Goal: Task Accomplishment & Management: Use online tool/utility

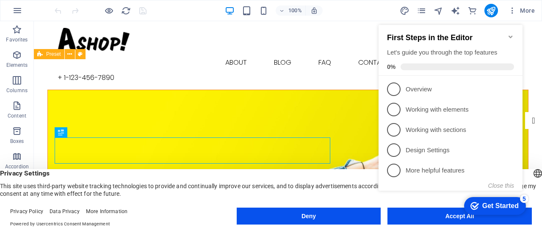
click at [434, 214] on div "checkmark Get Started 5 First Steps in the Editor Let's guide you through the t…" at bounding box center [452, 115] width 154 height 205
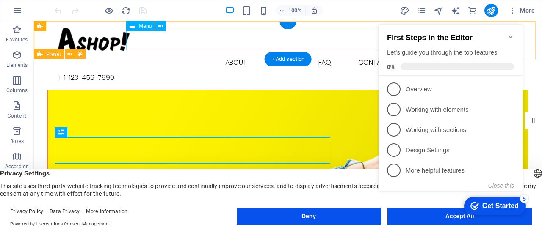
click at [195, 53] on nav "Buy About Blog FAQ Contact" at bounding box center [288, 63] width 461 height 20
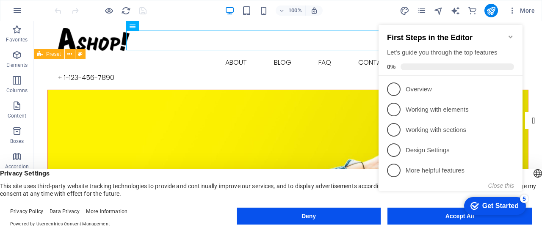
click at [508, 33] on icon "Minimize checklist" at bounding box center [511, 36] width 7 height 7
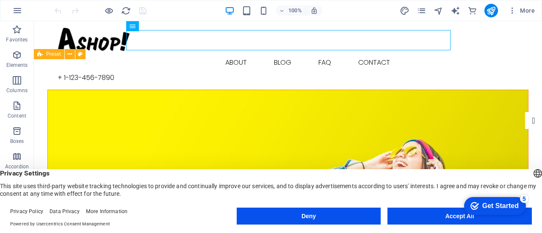
click at [450, 220] on body "[DOMAIN_NAME] Buy Favorites Elements Columns Content Boxes Accordion Tables Fea…" at bounding box center [271, 116] width 542 height 233
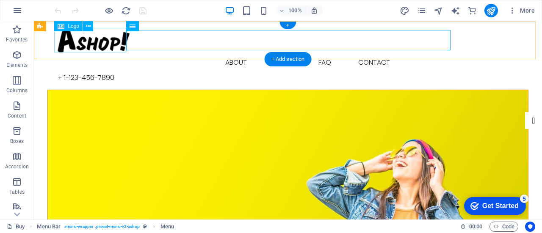
click at [92, 40] on div at bounding box center [288, 40] width 461 height 25
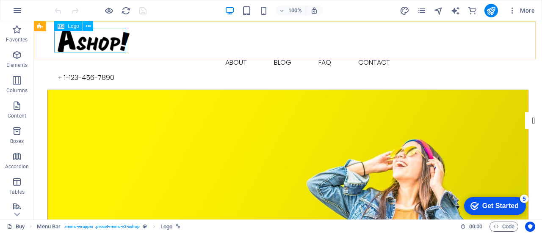
click at [73, 29] on div "Logo" at bounding box center [68, 26] width 28 height 10
click at [87, 25] on icon at bounding box center [88, 26] width 5 height 9
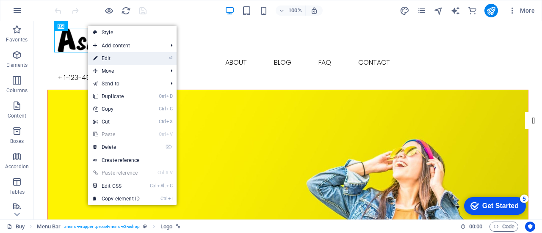
click at [103, 59] on link "⏎ Edit" at bounding box center [116, 58] width 57 height 13
select select "px"
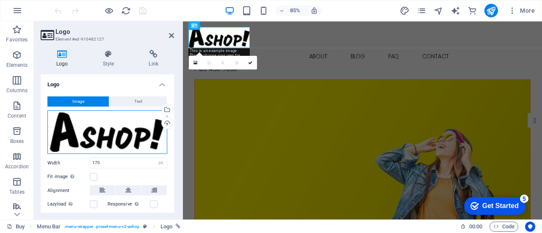
click at [119, 136] on div "Drag files here, click to choose files or select files from Files or our free s…" at bounding box center [107, 133] width 120 height 44
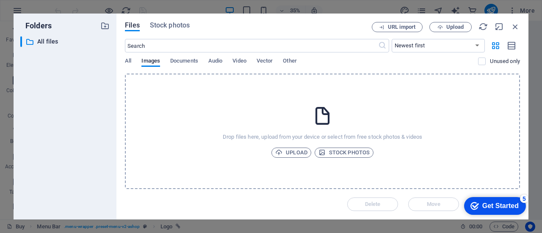
click at [119, 136] on div "Files Stock photos URL import Upload ​ Newest first Oldest first Name (A-Z) Nam…" at bounding box center [323, 117] width 412 height 206
click at [293, 153] on span "Upload" at bounding box center [291, 153] width 32 height 10
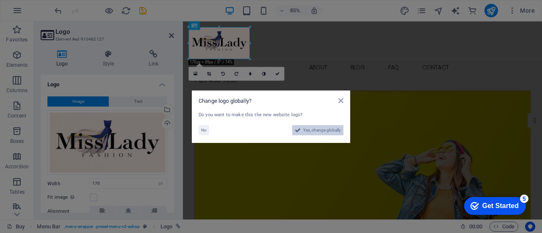
click at [316, 130] on span "Yes, change globally" at bounding box center [322, 130] width 38 height 10
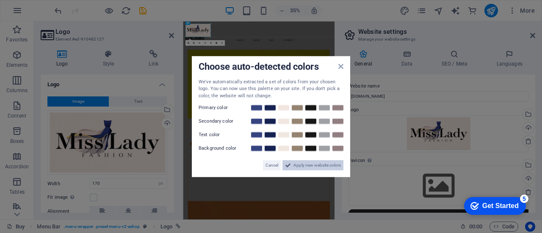
click at [296, 164] on span "Apply new website colors" at bounding box center [317, 166] width 47 height 10
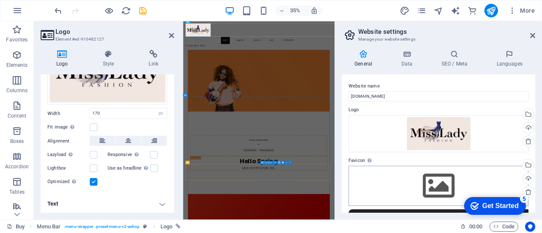
scroll to position [424, 0]
click at [495, 206] on div "Get Started" at bounding box center [501, 207] width 36 height 8
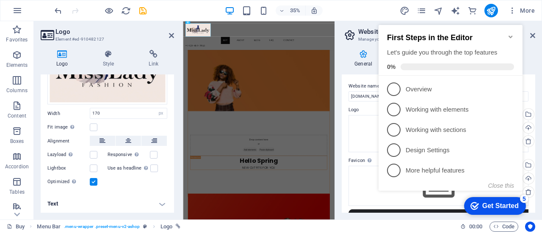
click at [495, 206] on div "Get Started" at bounding box center [501, 207] width 36 height 8
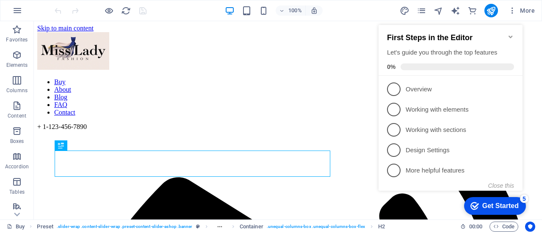
click at [510, 33] on icon "Minimize checklist" at bounding box center [511, 36] width 7 height 7
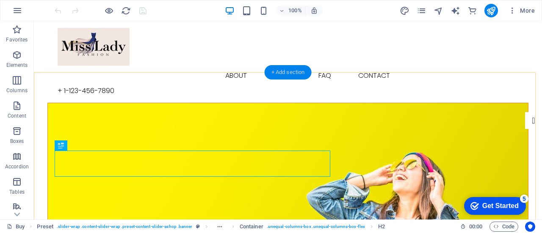
click at [283, 71] on div "+ Add section" at bounding box center [288, 72] width 47 height 14
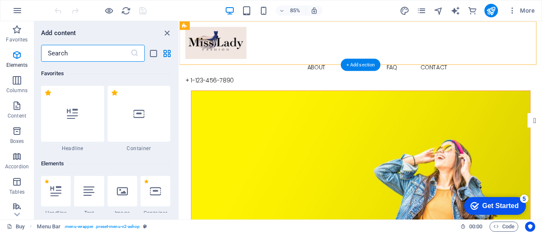
scroll to position [1482, 0]
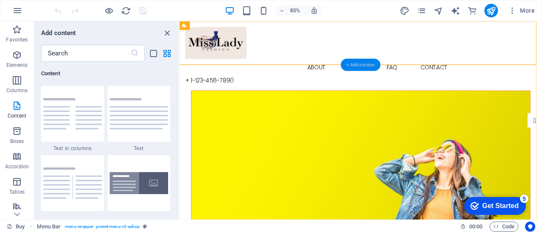
click at [361, 64] on div "+ Add section" at bounding box center [361, 64] width 40 height 12
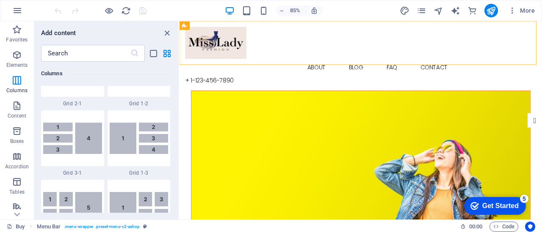
scroll to position [974, 0]
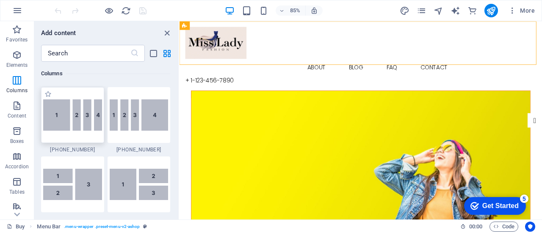
click at [65, 121] on img at bounding box center [72, 115] width 59 height 31
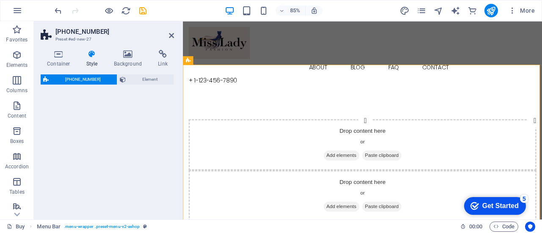
select select "%"
select select "rem"
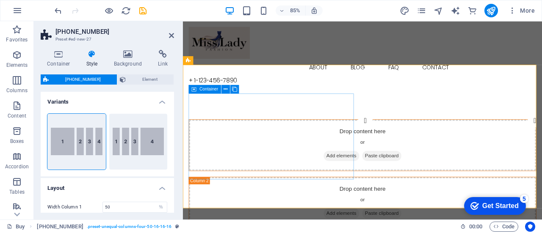
click at [349, 174] on span "Add elements" at bounding box center [370, 180] width 42 height 12
click at [225, 137] on div "Drop content here or Add elements Paste clipboard" at bounding box center [394, 167] width 408 height 60
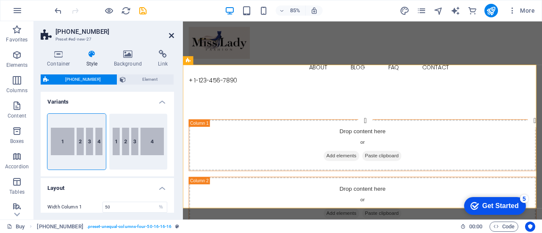
click at [174, 36] on icon at bounding box center [171, 35] width 5 height 7
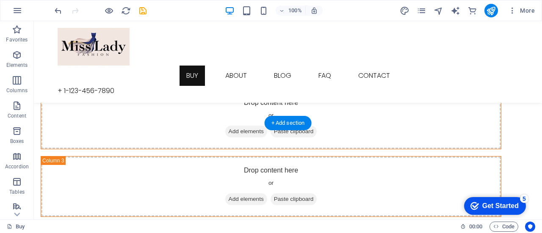
scroll to position [0, 0]
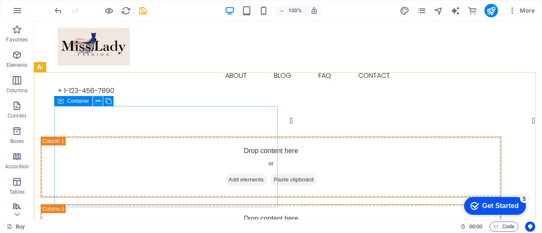
click at [99, 101] on icon at bounding box center [98, 101] width 5 height 9
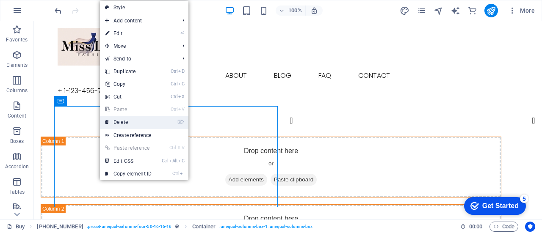
drag, startPoint x: 104, startPoint y: 105, endPoint x: 138, endPoint y: 126, distance: 40.0
click at [138, 126] on link "⌦ Delete" at bounding box center [128, 122] width 57 height 13
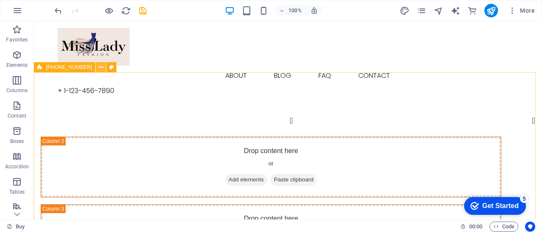
click at [99, 67] on icon at bounding box center [101, 67] width 5 height 9
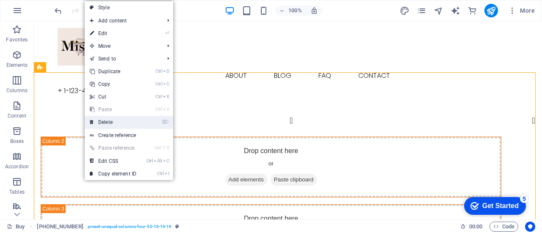
click at [114, 119] on link "⌦ Delete" at bounding box center [113, 122] width 57 height 13
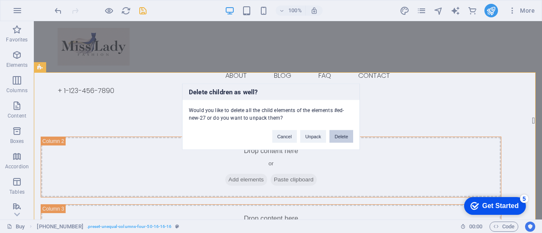
click at [337, 138] on button "Delete" at bounding box center [342, 136] width 24 height 13
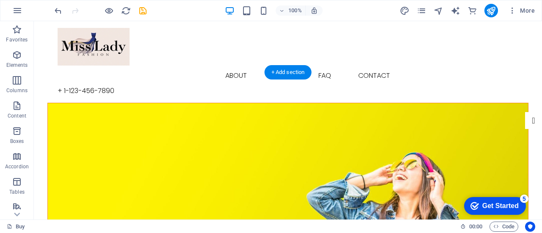
click at [231, 111] on figure at bounding box center [288, 201] width 480 height 196
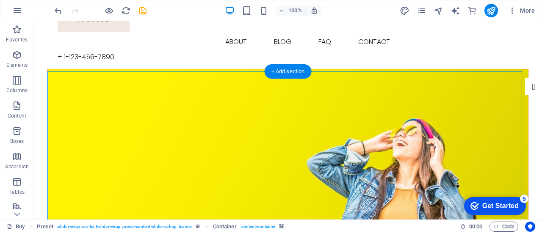
scroll to position [42, 0]
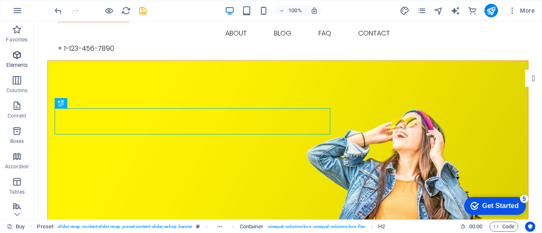
click at [18, 55] on icon "button" at bounding box center [17, 55] width 10 height 10
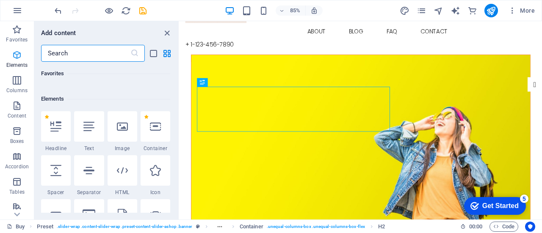
scroll to position [90, 0]
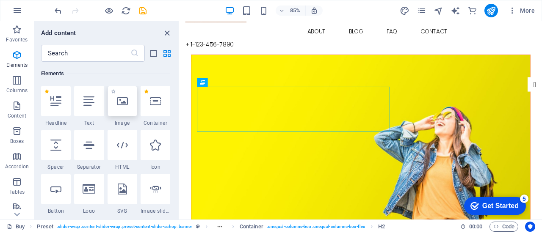
click at [125, 109] on div at bounding box center [123, 101] width 30 height 31
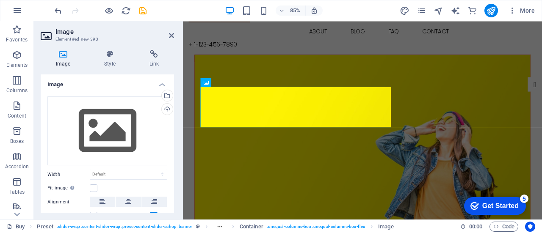
click at [164, 86] on h4 "Image" at bounding box center [107, 82] width 133 height 15
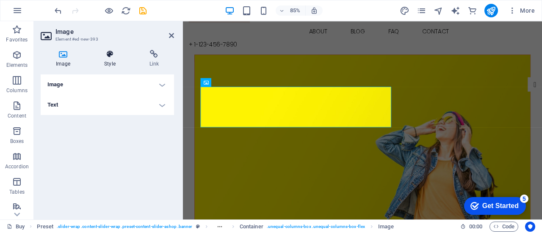
click at [110, 58] on icon at bounding box center [110, 54] width 42 height 8
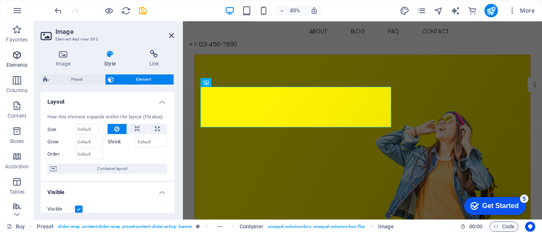
click at [20, 55] on icon "button" at bounding box center [17, 55] width 10 height 10
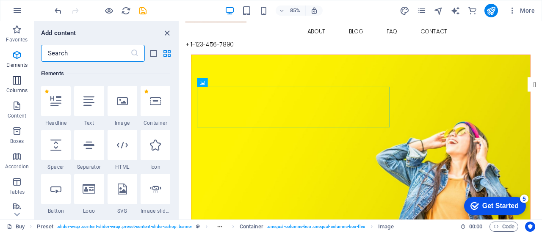
click at [19, 86] on span "Columns" at bounding box center [17, 85] width 34 height 20
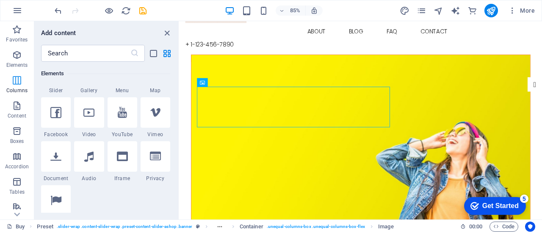
scroll to position [419, 0]
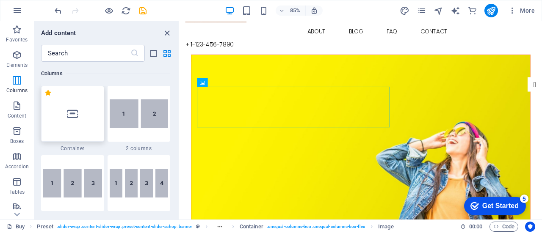
click at [69, 119] on div at bounding box center [72, 114] width 63 height 56
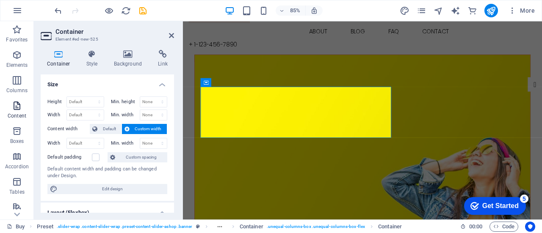
click at [17, 108] on icon "button" at bounding box center [17, 106] width 10 height 10
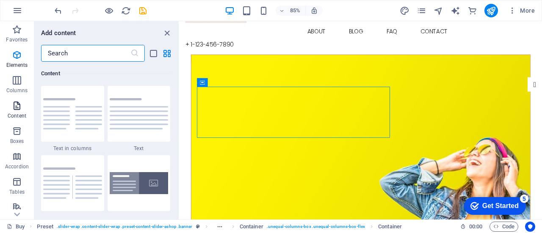
scroll to position [1482, 0]
click at [65, 106] on img at bounding box center [72, 113] width 59 height 31
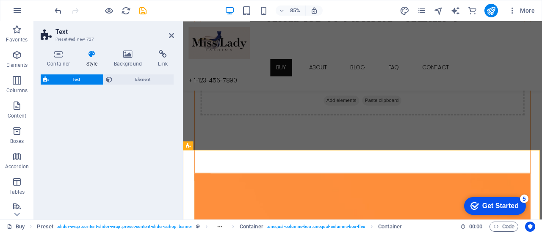
select select "rem"
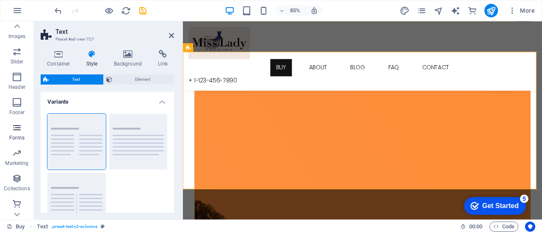
scroll to position [208, 0]
click at [15, 204] on icon "button" at bounding box center [17, 203] width 10 height 10
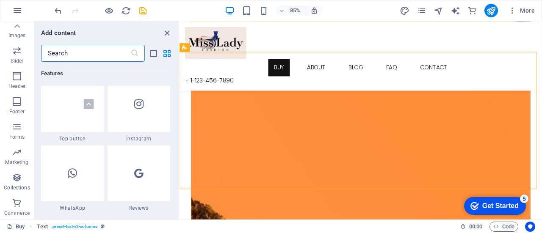
scroll to position [8164, 0]
